Goal: Task Accomplishment & Management: Manage account settings

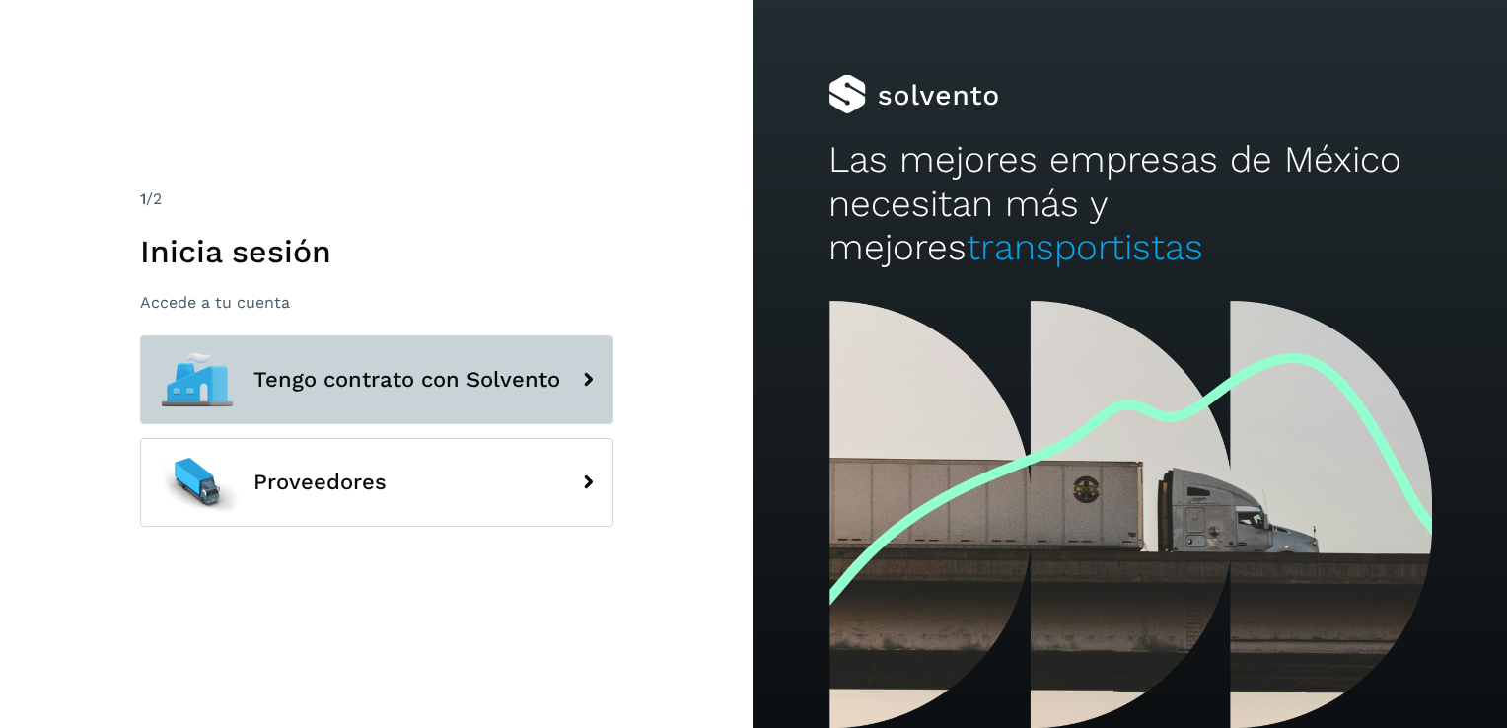
click at [304, 389] on span "Tengo contrato con Solvento" at bounding box center [406, 380] width 307 height 24
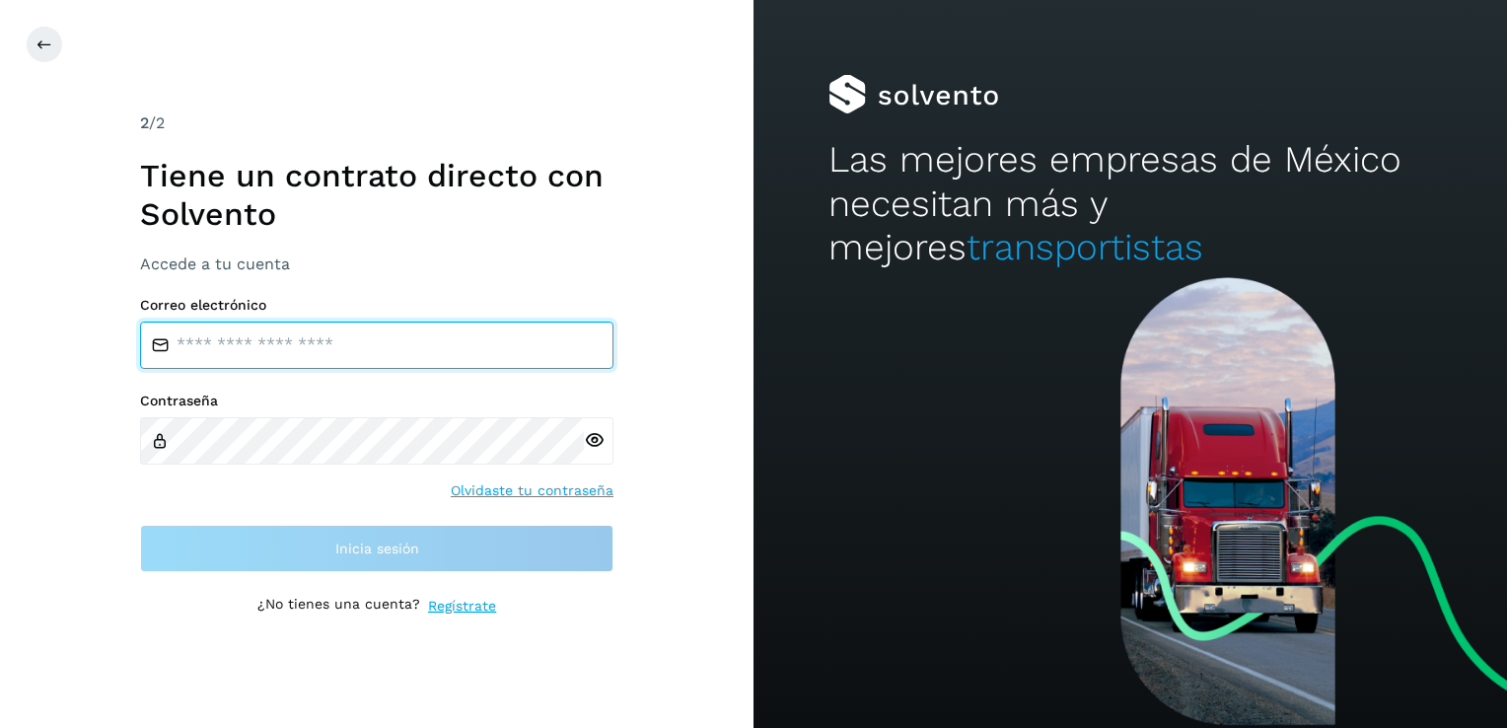
click at [268, 337] on input "email" at bounding box center [376, 344] width 473 height 47
type input "**********"
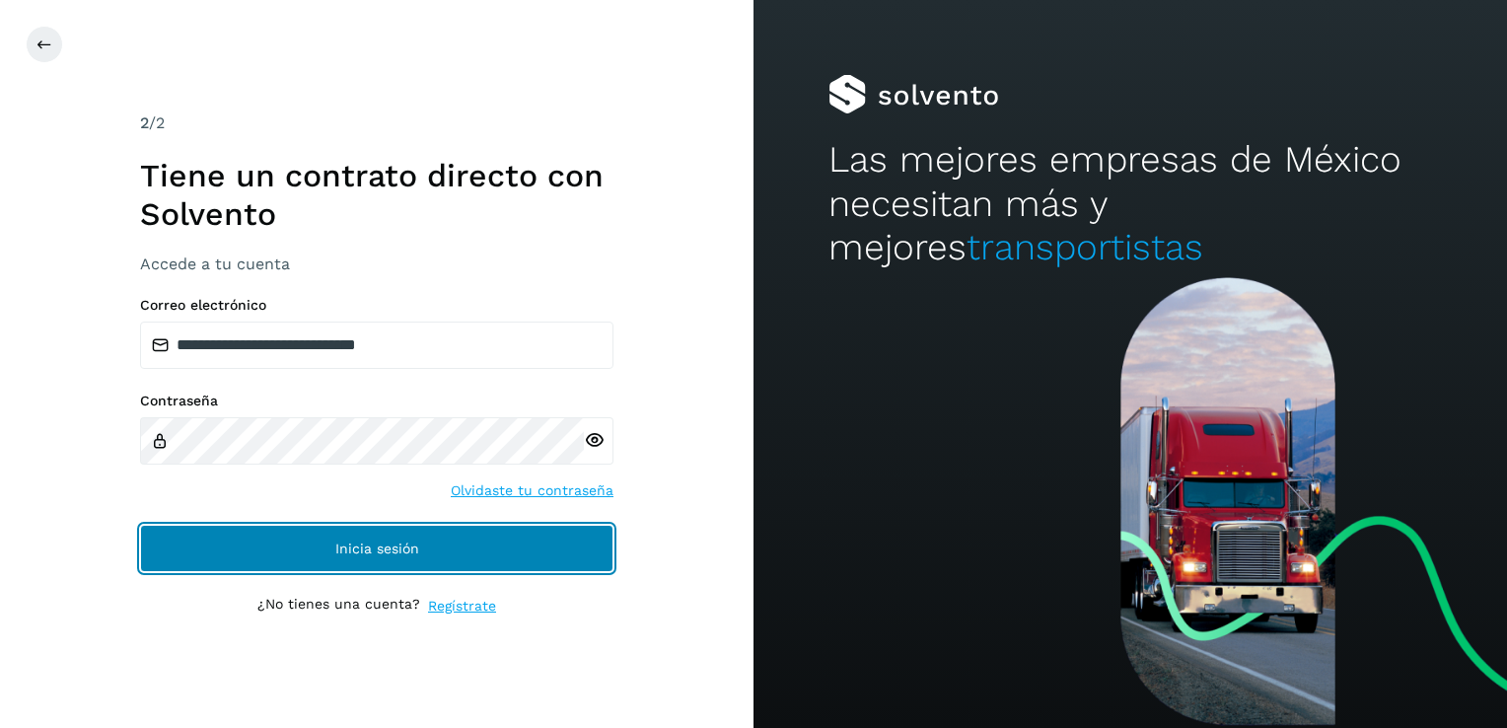
click at [392, 550] on span "Inicia sesión" at bounding box center [377, 548] width 84 height 14
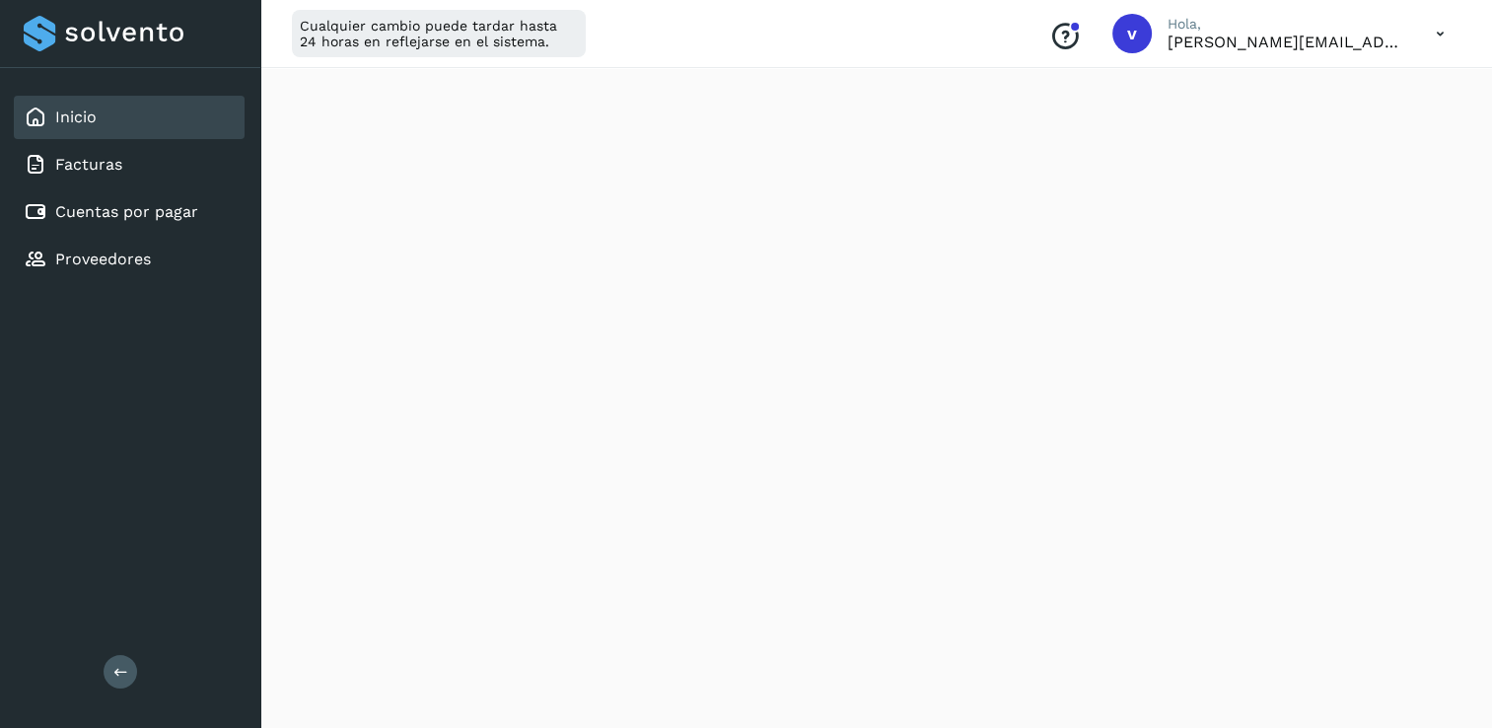
scroll to position [387, 0]
click at [1436, 26] on icon at bounding box center [1440, 34] width 40 height 40
click at [1345, 129] on div "Cerrar sesión" at bounding box center [1342, 126] width 235 height 37
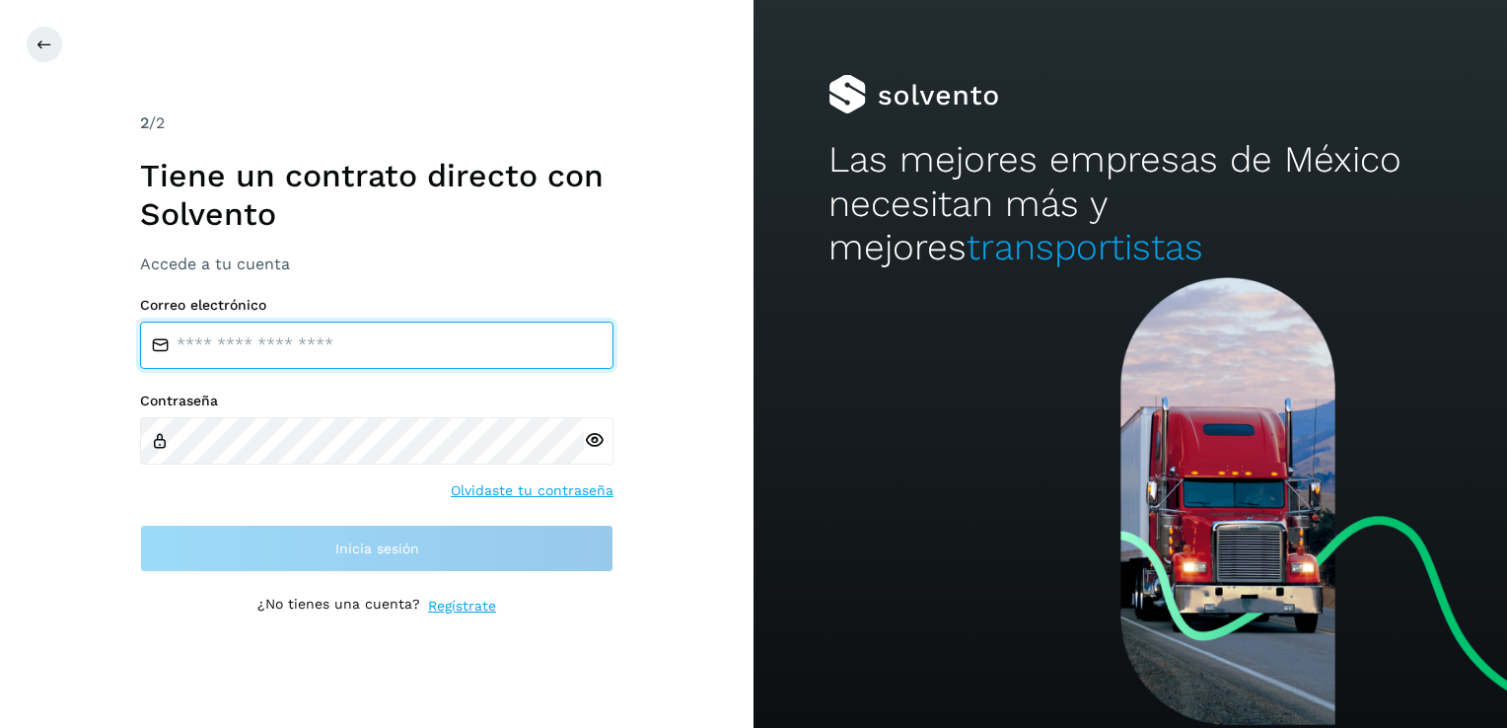
click at [466, 330] on input "email" at bounding box center [376, 344] width 473 height 47
type input "**********"
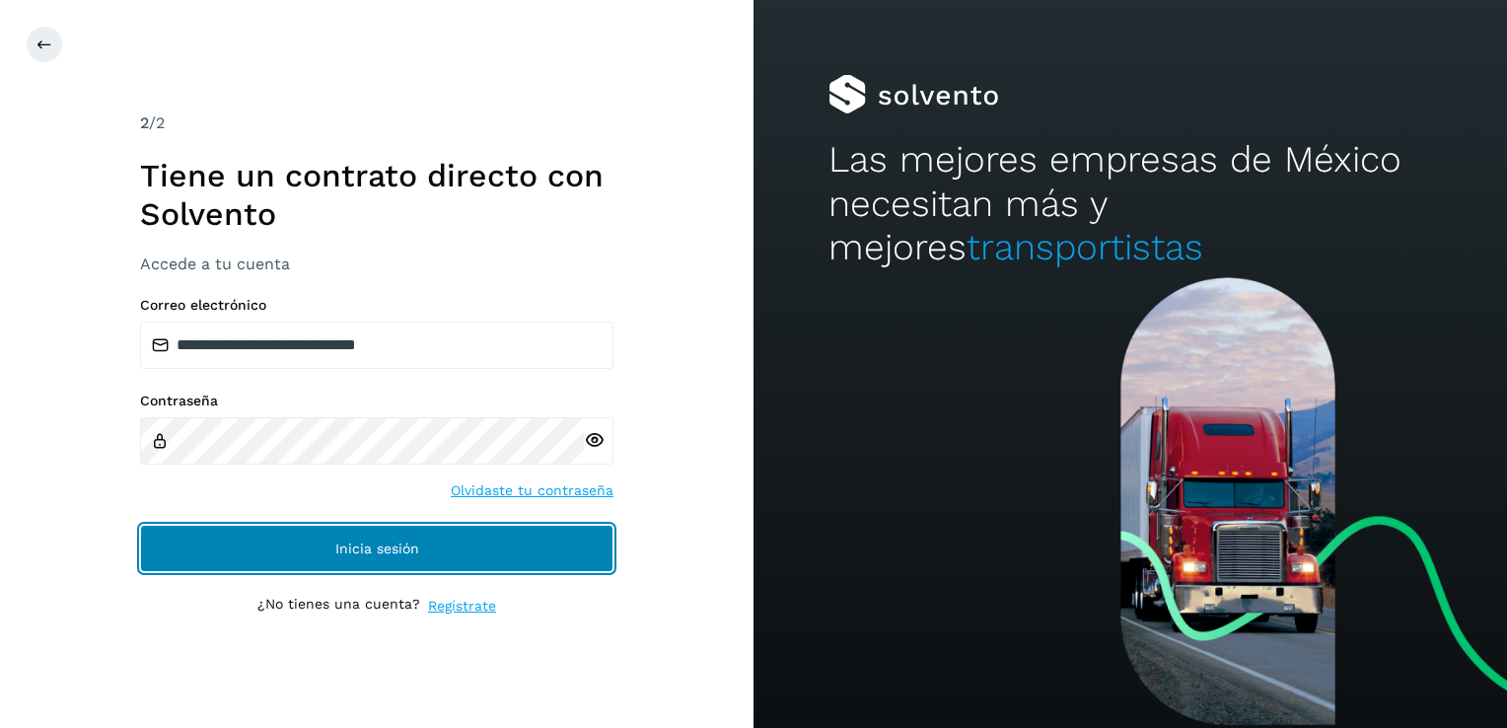
click at [382, 550] on span "Inicia sesión" at bounding box center [377, 548] width 84 height 14
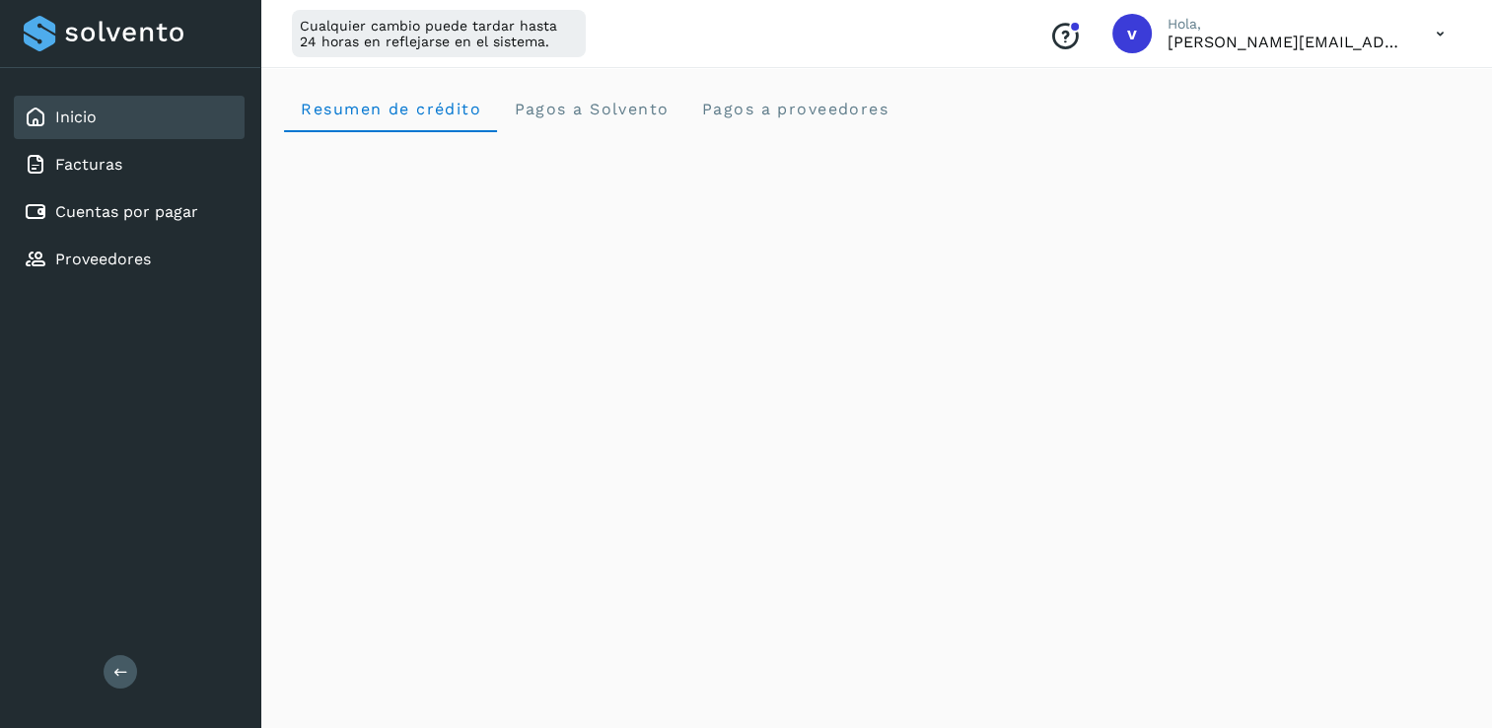
click at [1437, 38] on icon at bounding box center [1440, 34] width 40 height 40
click at [1338, 123] on div "Cerrar sesión" at bounding box center [1342, 126] width 235 height 37
